Goal: Browse casually: Explore the website without a specific task or goal

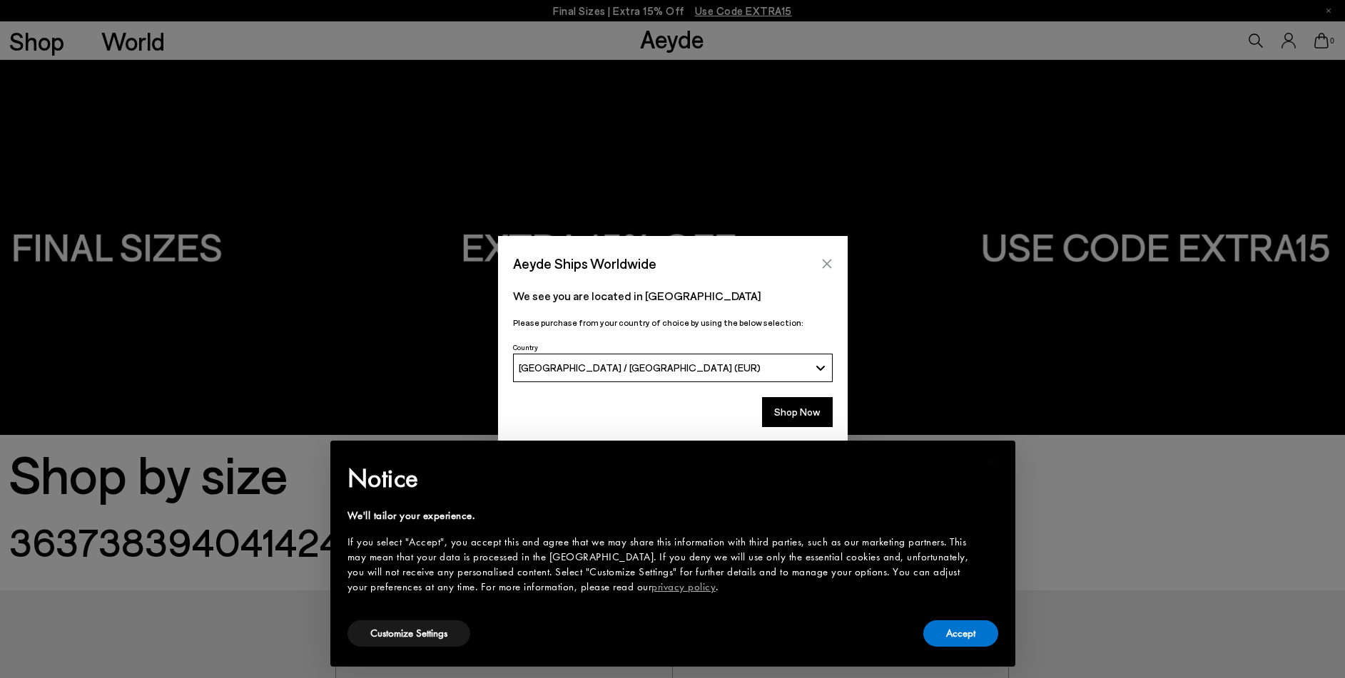
click at [827, 259] on icon "Close" at bounding box center [826, 263] width 11 height 11
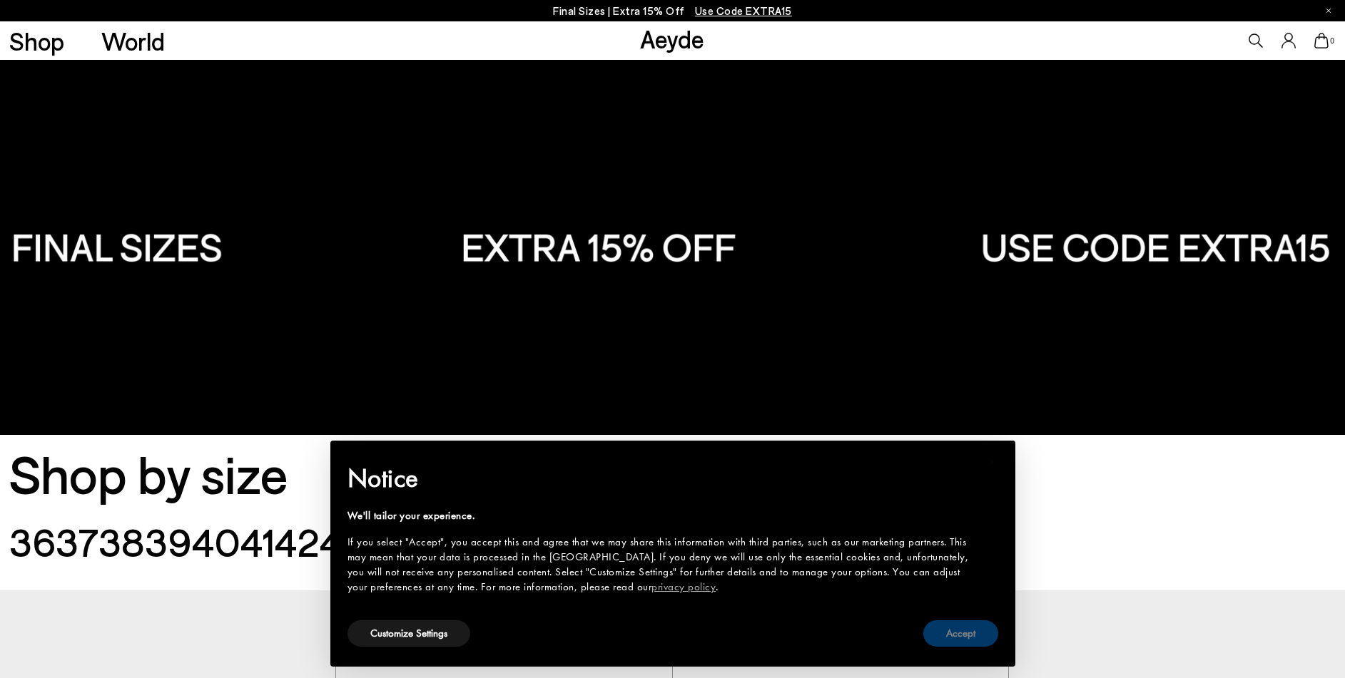
click at [952, 631] on button "Accept" at bounding box center [960, 634] width 75 height 26
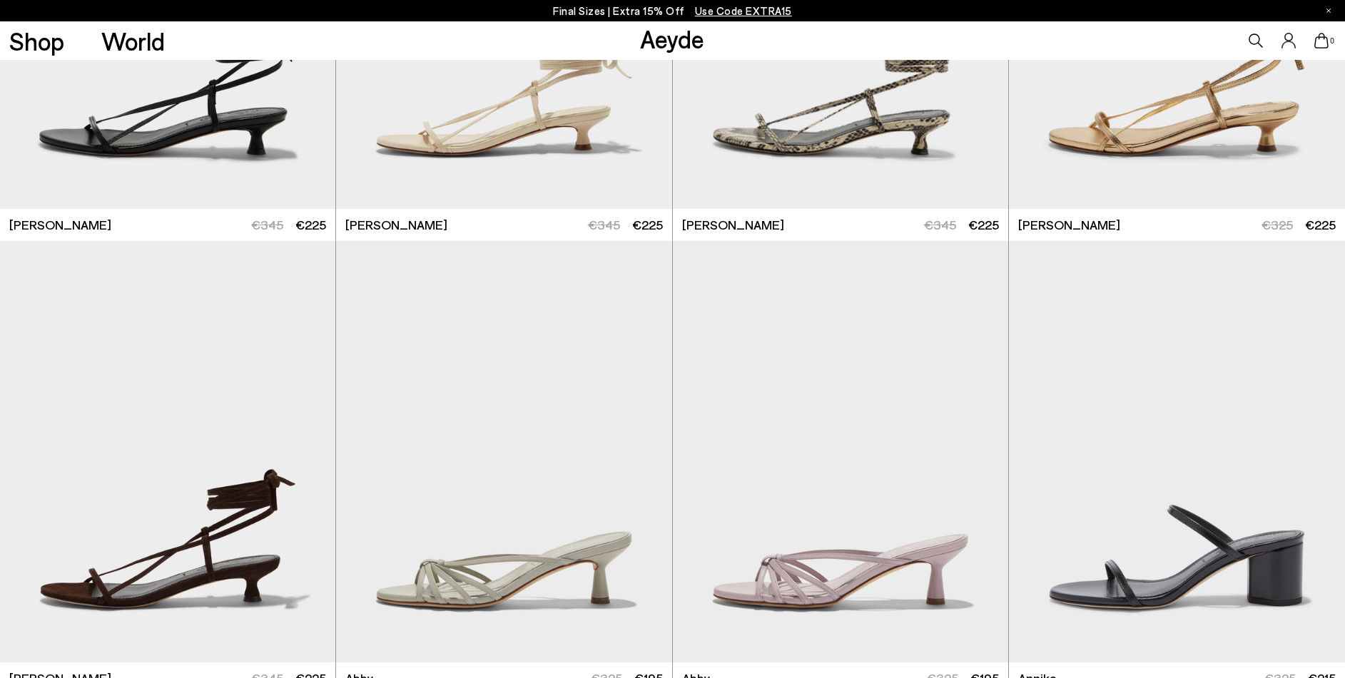
scroll to position [842, 0]
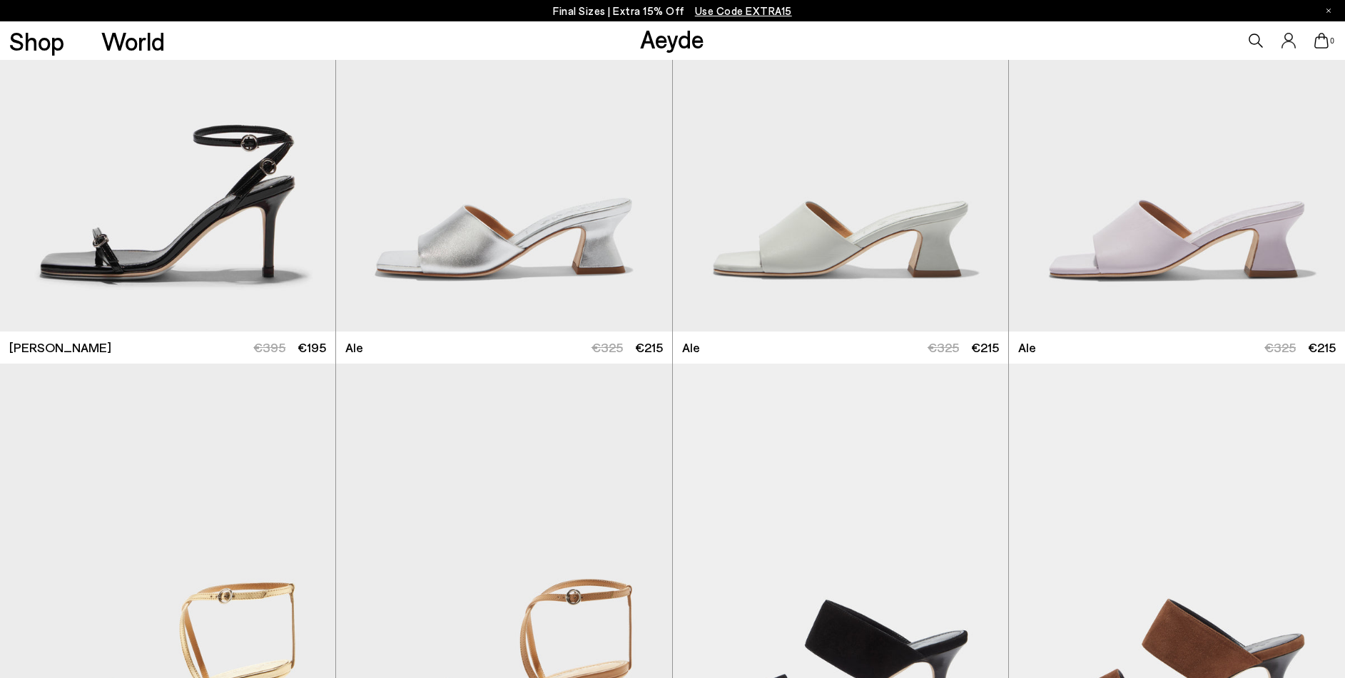
scroll to position [3986, 0]
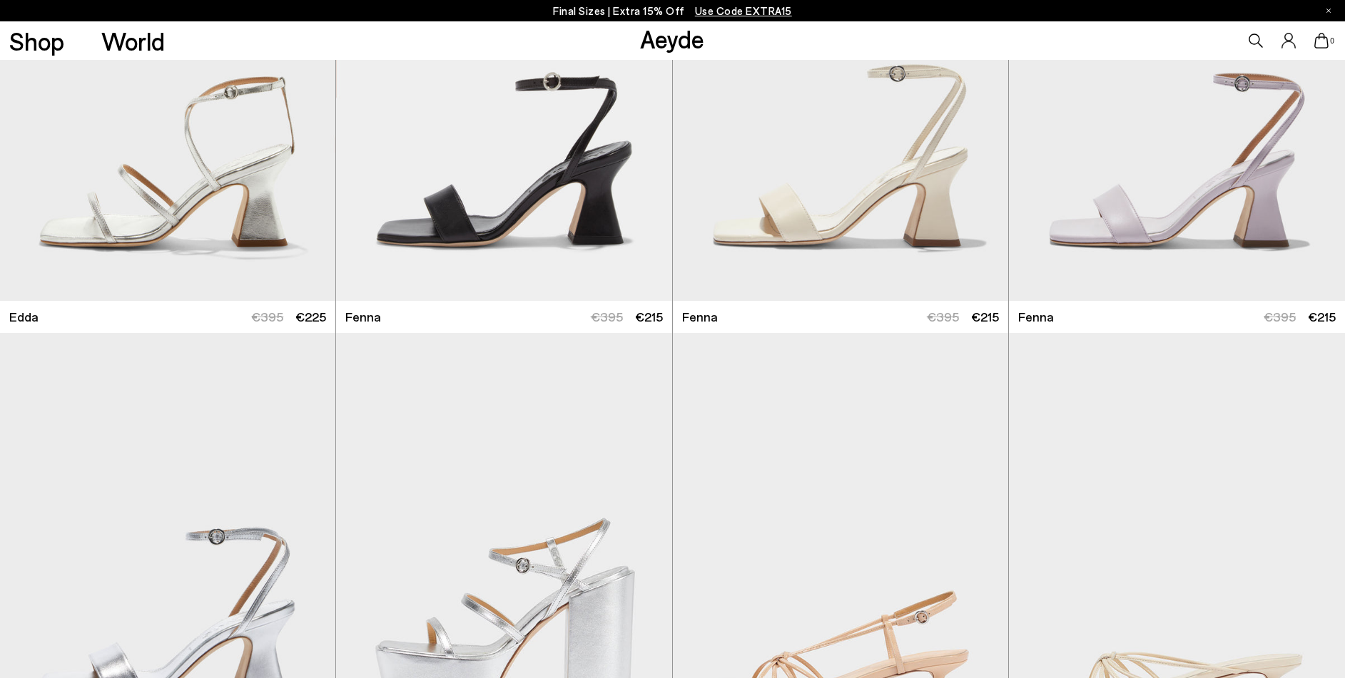
scroll to position [6744, 0]
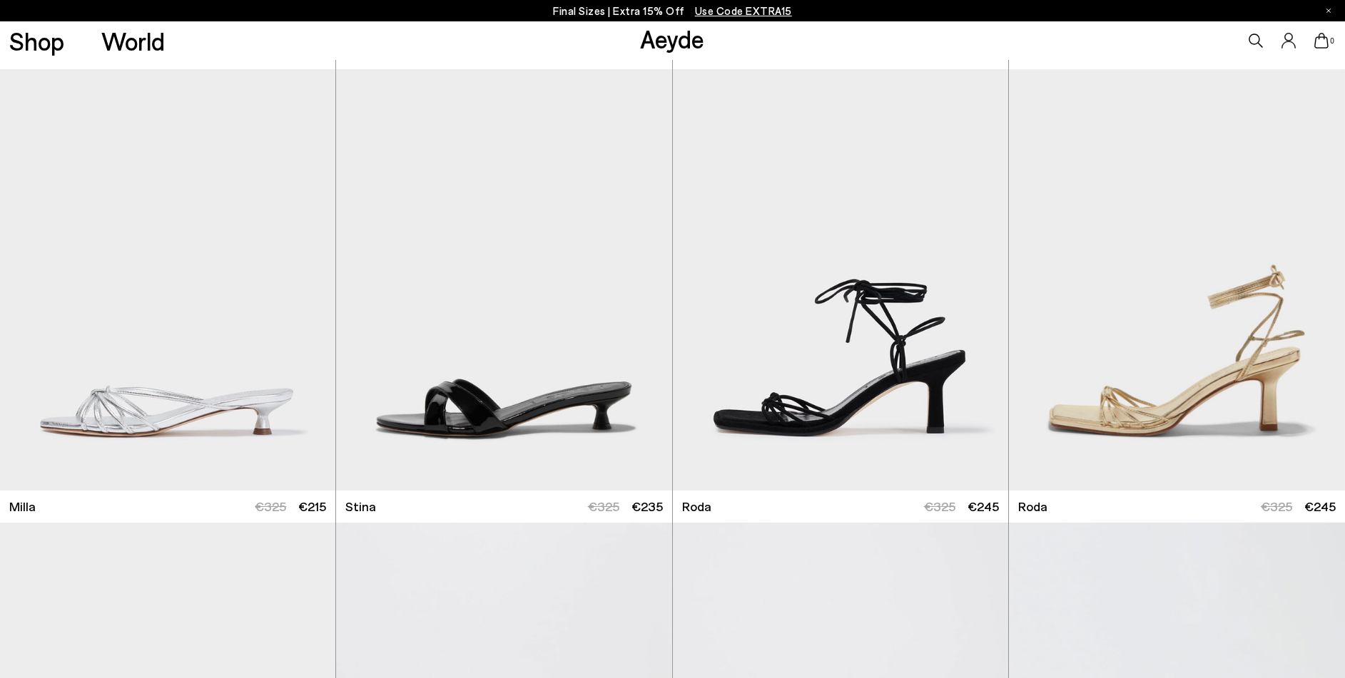
scroll to position [7338, 0]
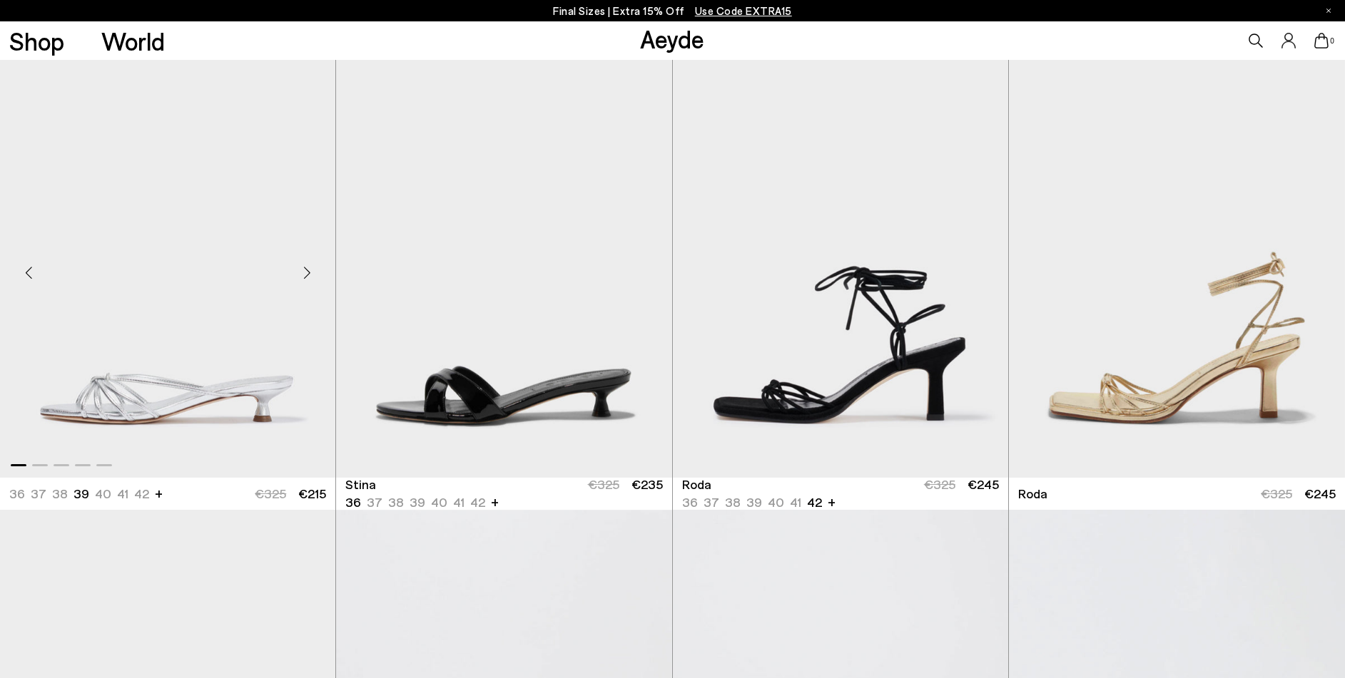
click at [134, 416] on img "1 / 5" at bounding box center [167, 267] width 335 height 422
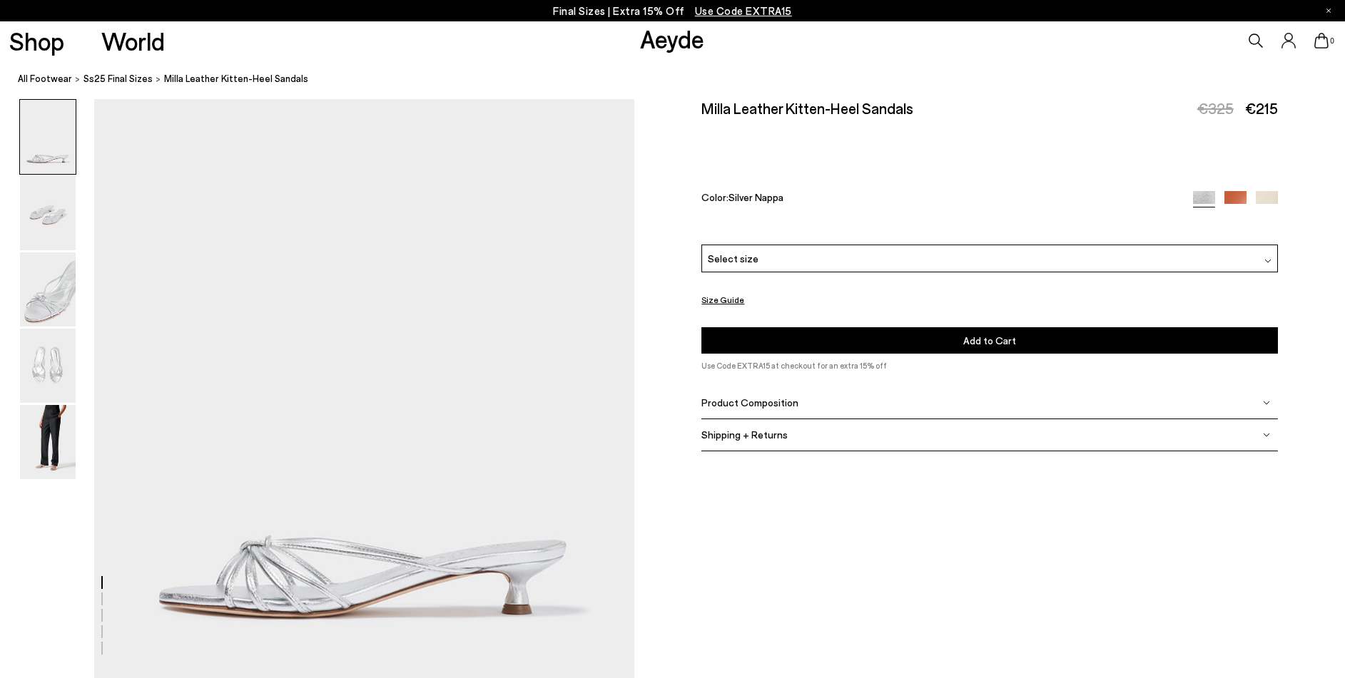
scroll to position [113, 0]
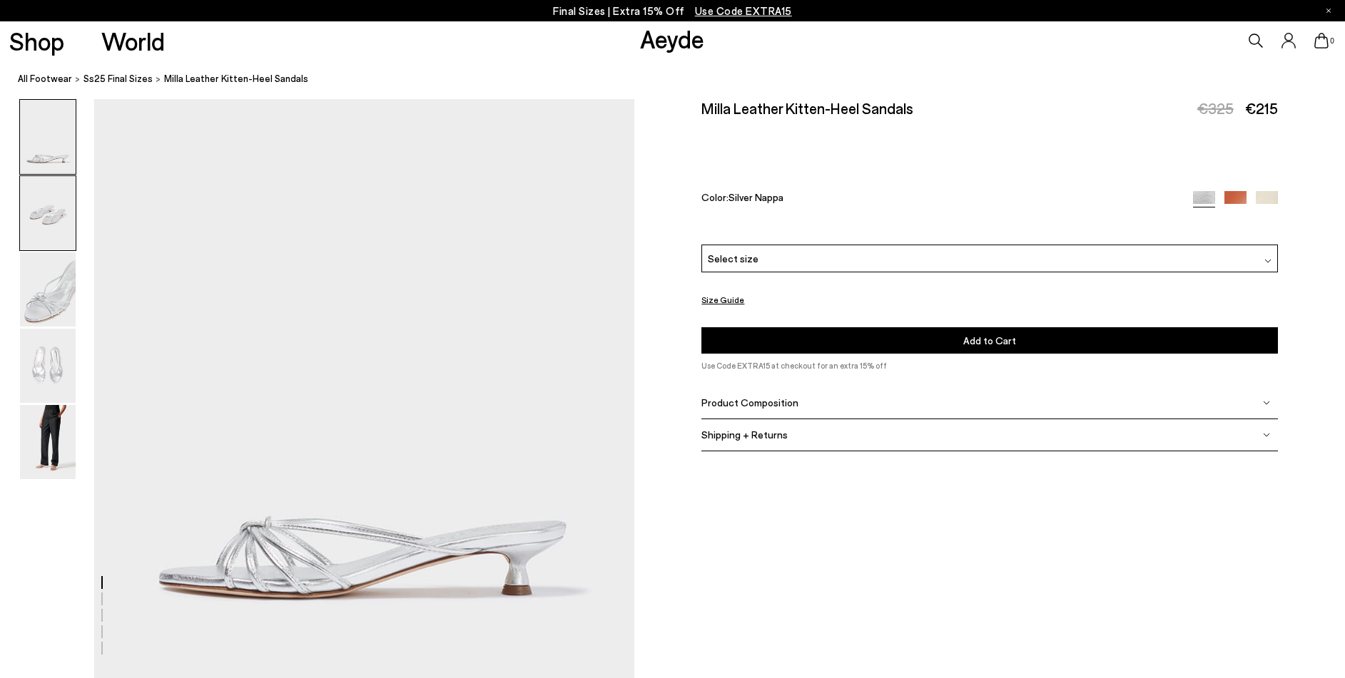
click at [44, 210] on img at bounding box center [48, 213] width 56 height 74
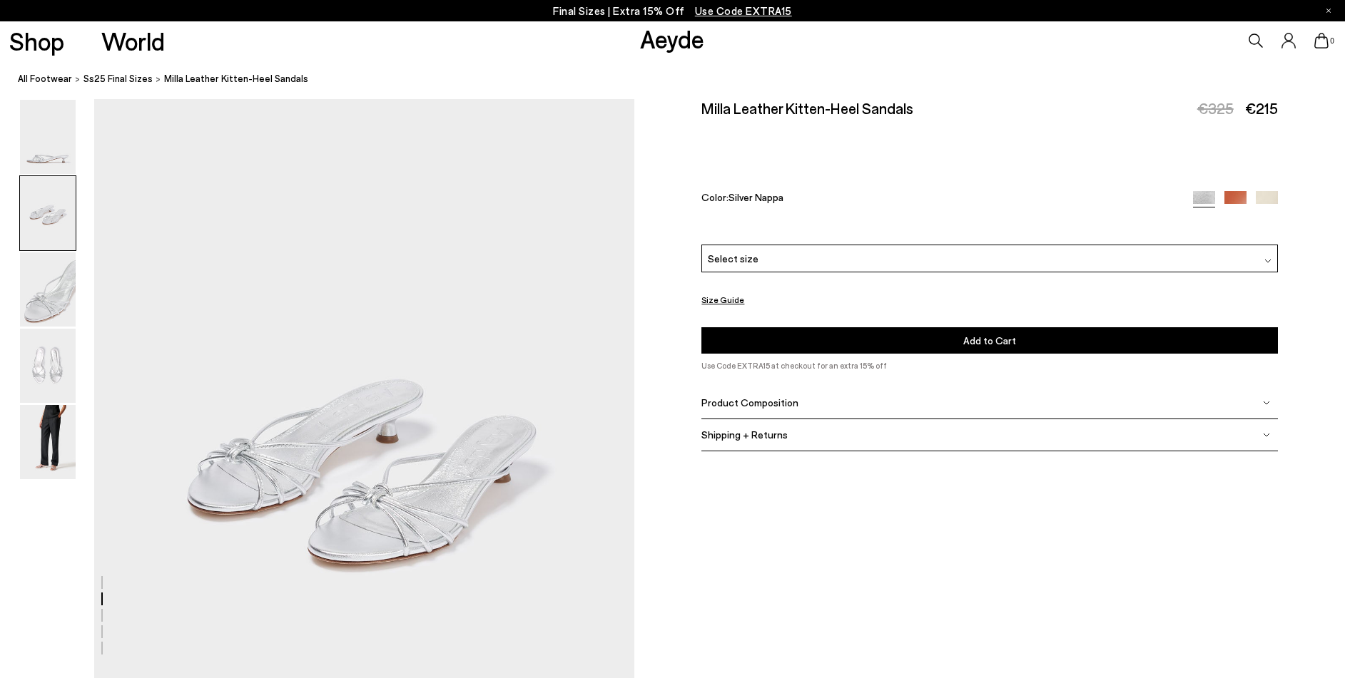
scroll to position [723, 0]
click at [35, 286] on img at bounding box center [48, 290] width 56 height 74
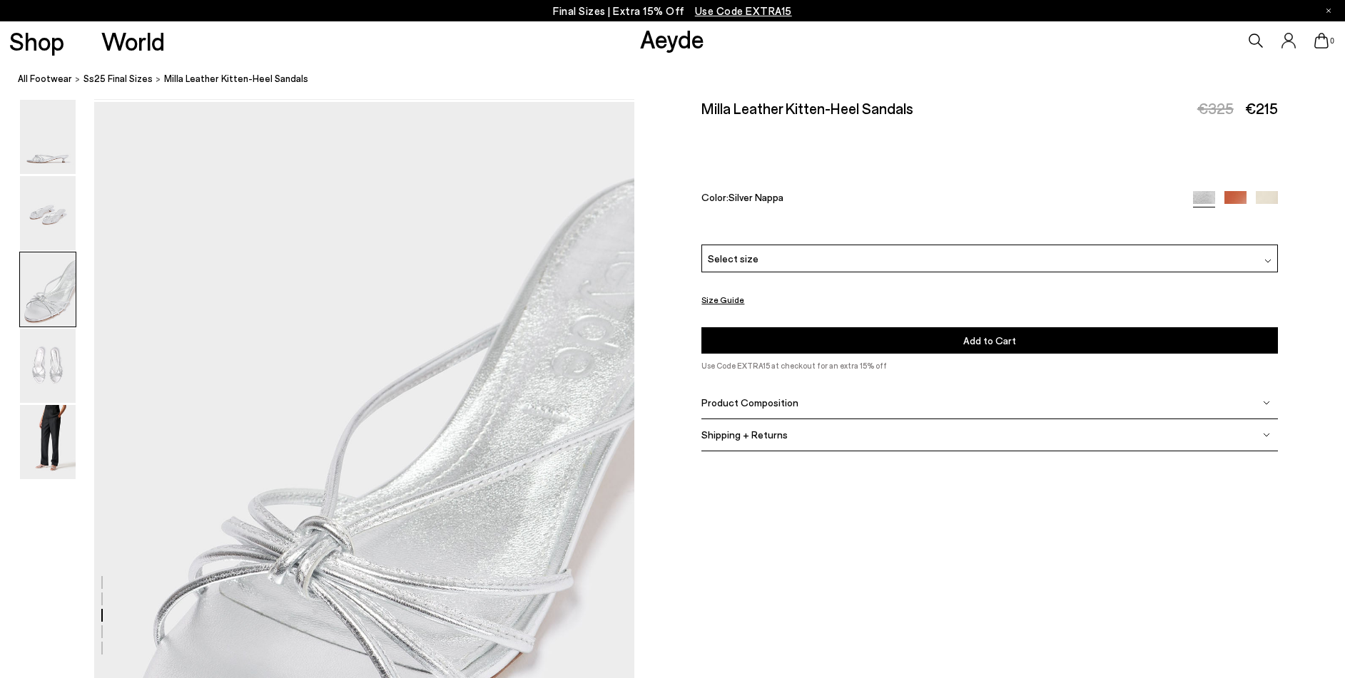
scroll to position [1446, 0]
click at [41, 441] on img at bounding box center [48, 442] width 56 height 74
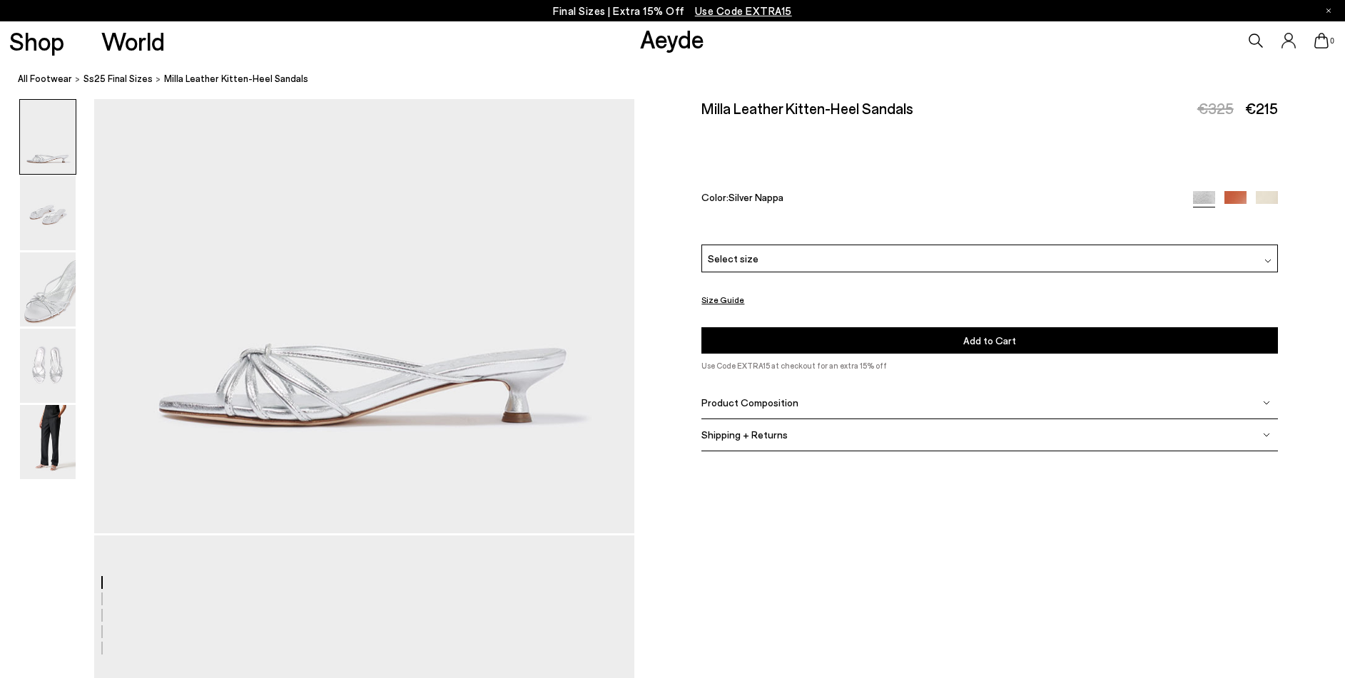
scroll to position [0, 0]
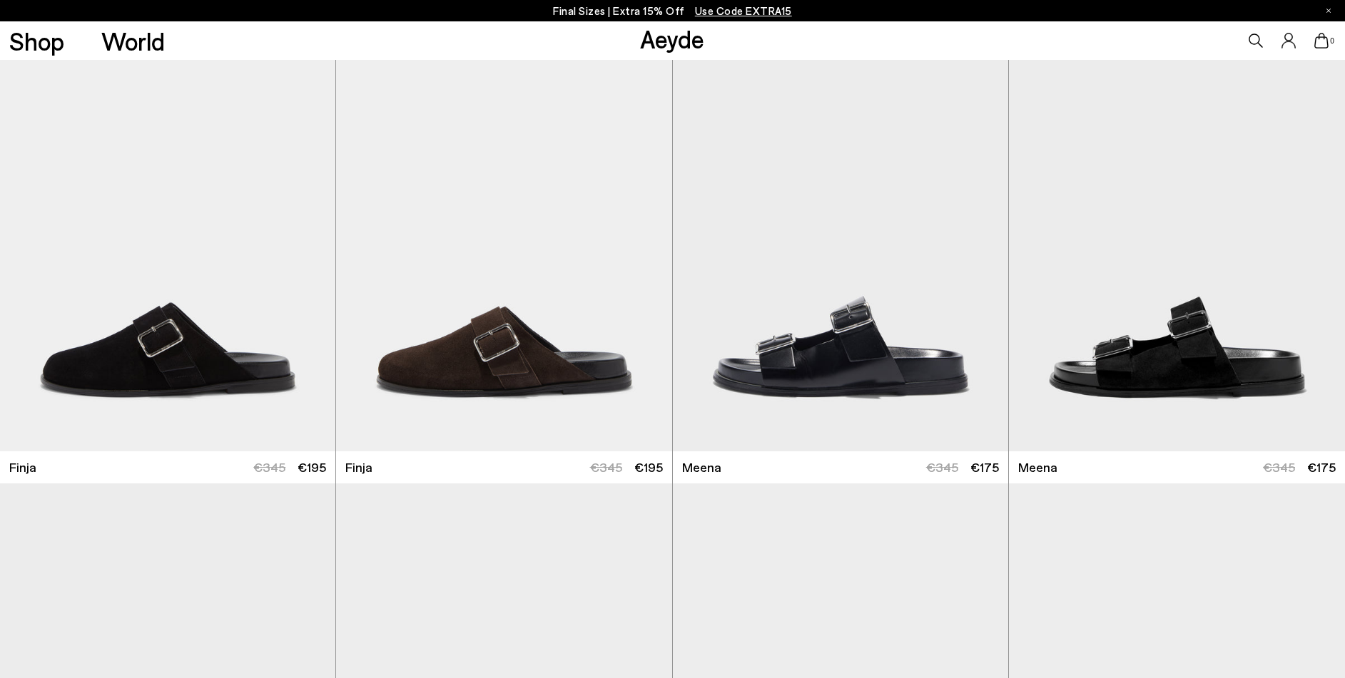
scroll to position [9557, 0]
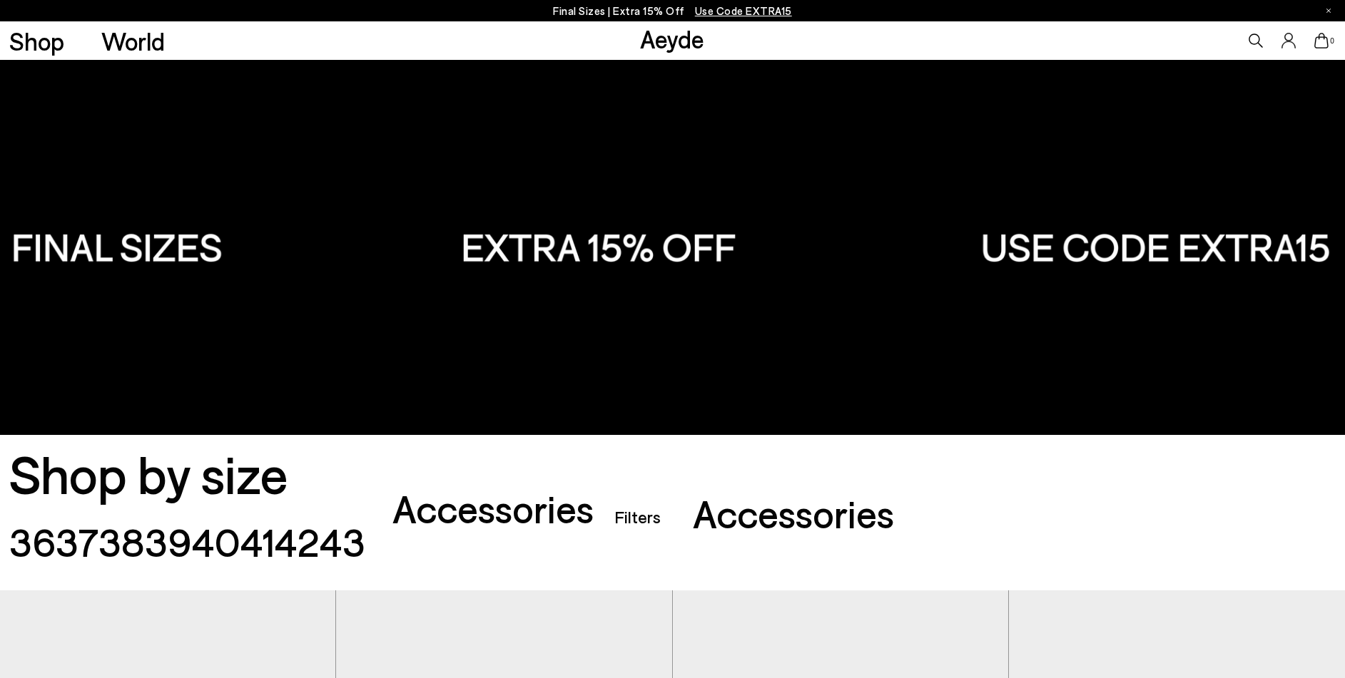
click at [152, 251] on img at bounding box center [672, 247] width 1345 height 375
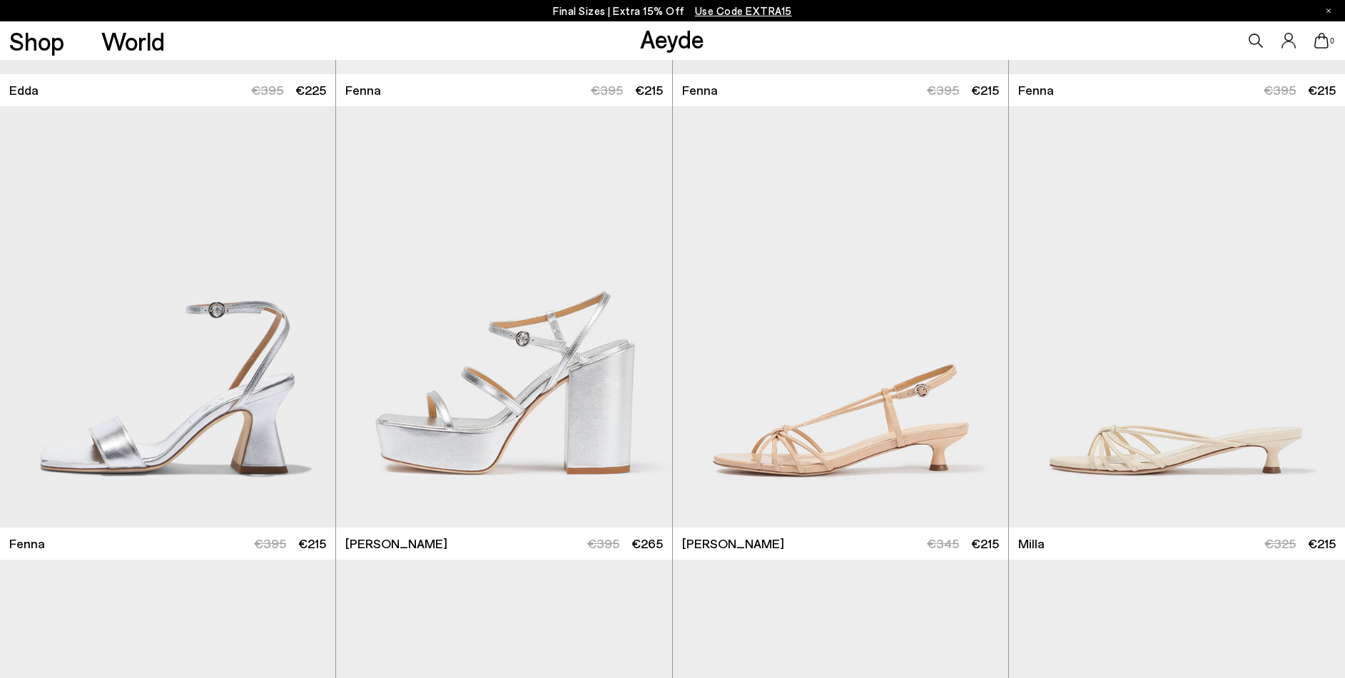
scroll to position [6847, 0]
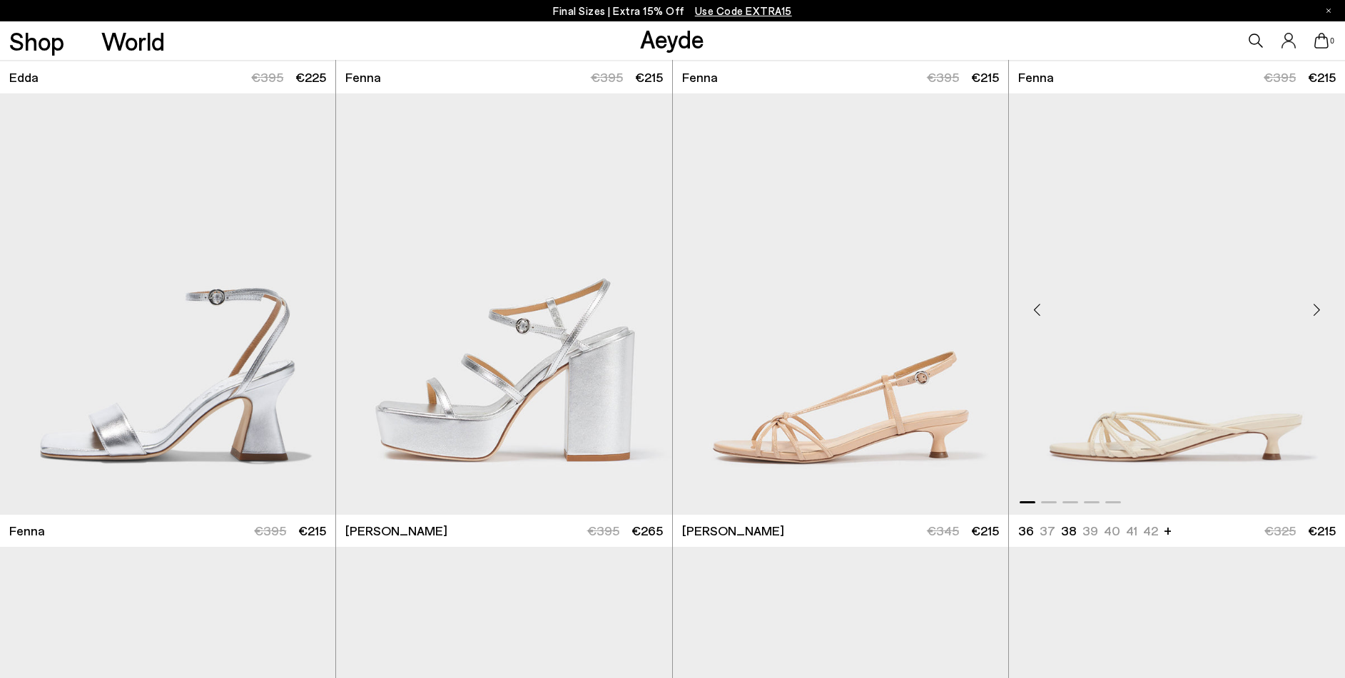
click at [1050, 501] on div at bounding box center [1177, 499] width 336 height 17
